Goal: Task Accomplishment & Management: Manage account settings

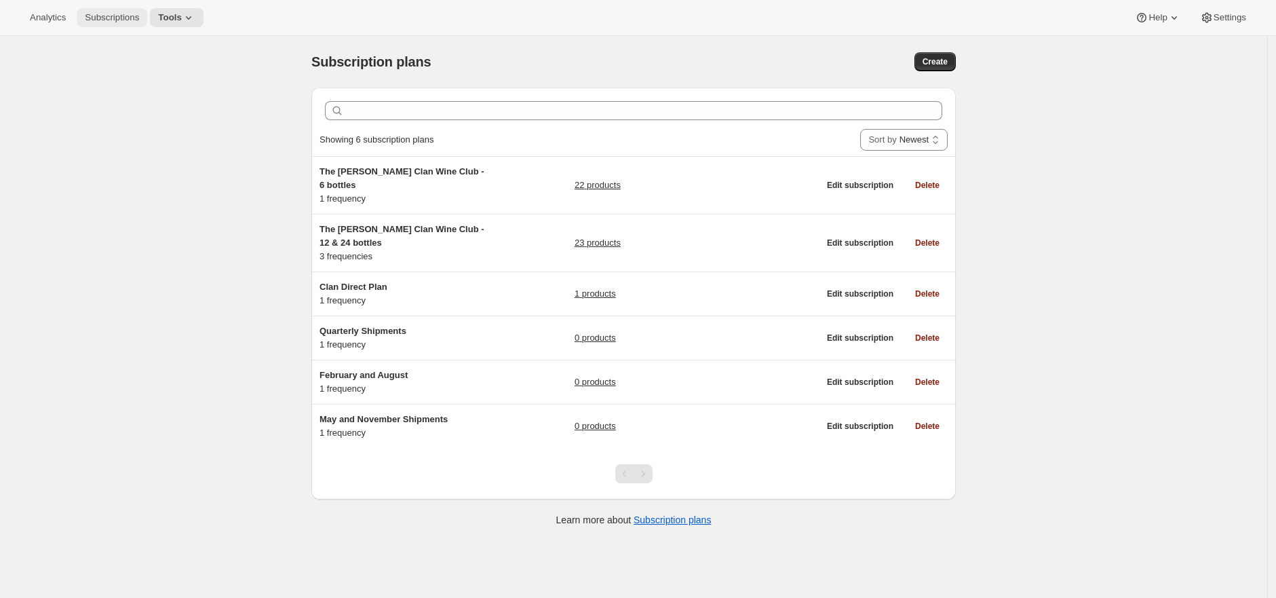
click at [107, 12] on span "Subscriptions" at bounding box center [112, 17] width 54 height 11
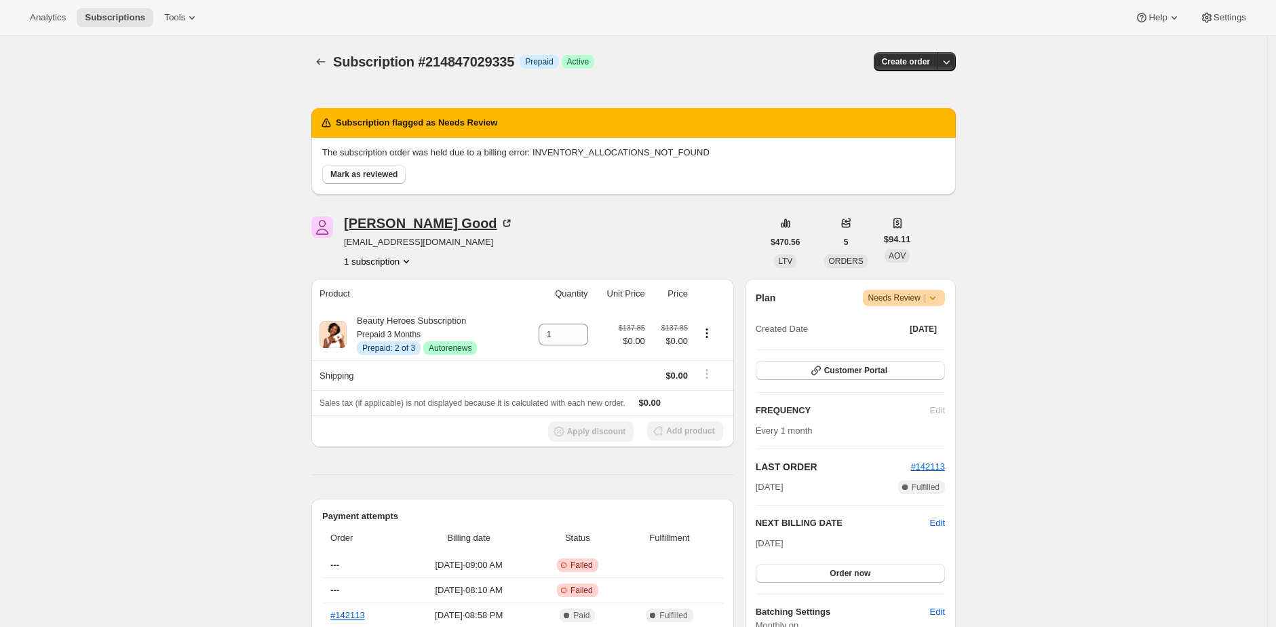
click at [409, 227] on div "Aimee Good" at bounding box center [429, 223] width 170 height 14
